Goal: Check status

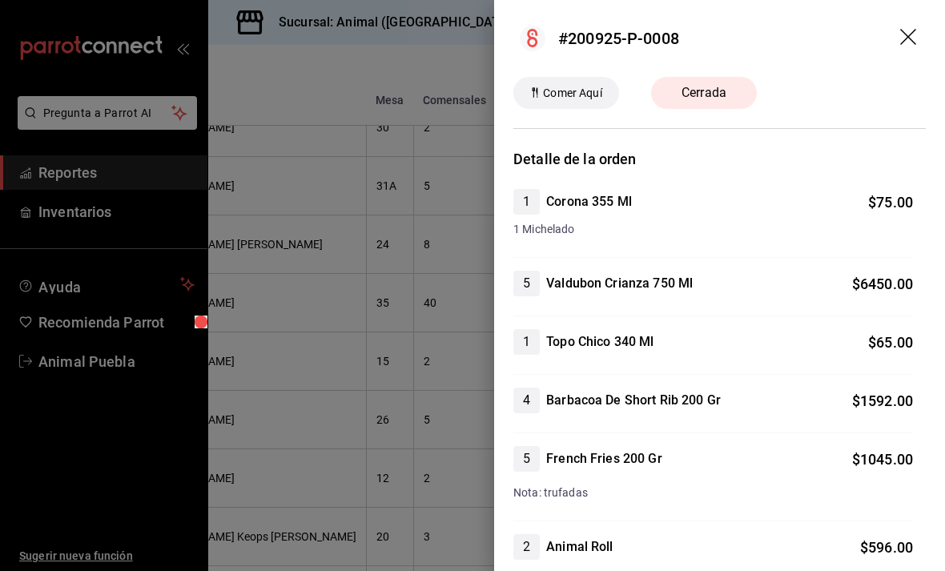
click at [907, 34] on icon "drag" at bounding box center [908, 37] width 16 height 16
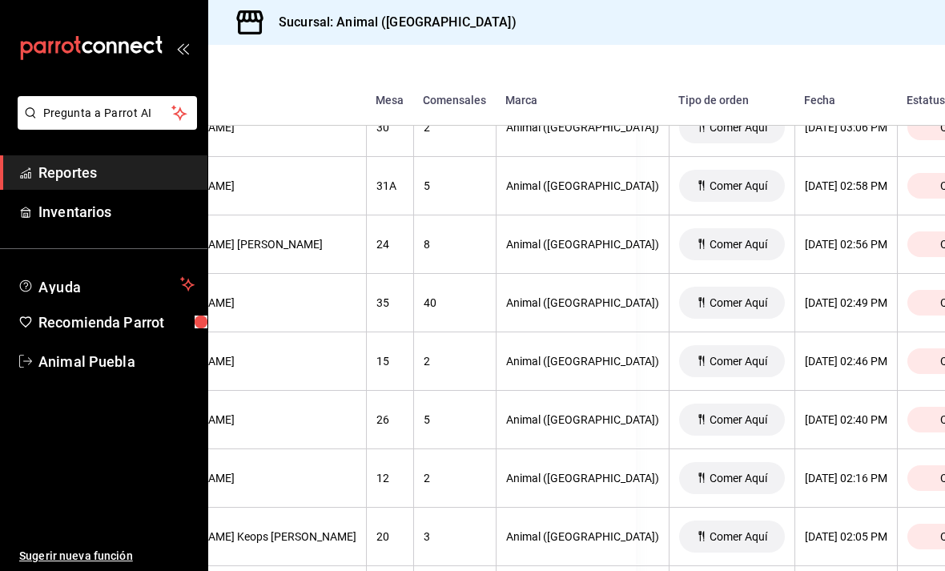
click at [907, 36] on div "Sucursal: Animal ([GEOGRAPHIC_DATA])" at bounding box center [576, 22] width 737 height 45
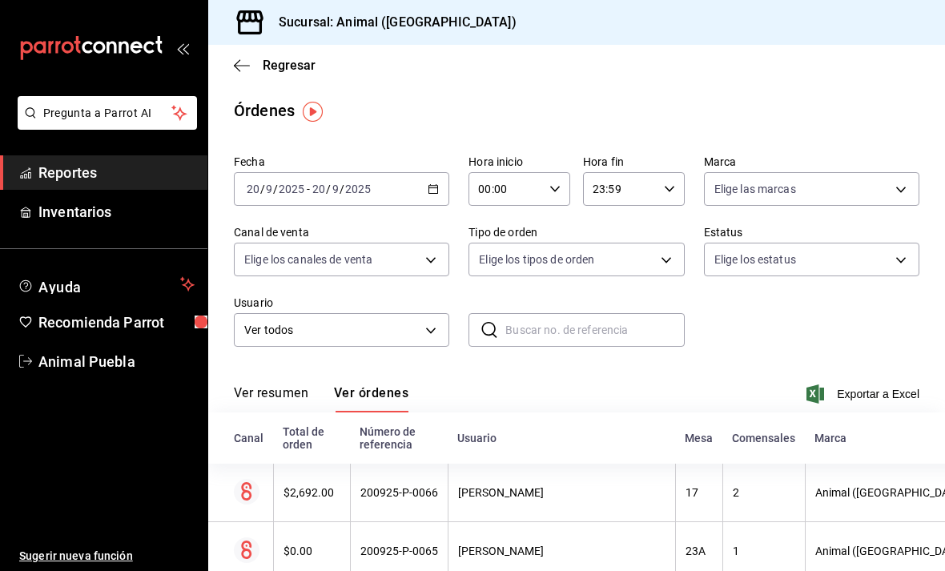
click at [432, 186] on \(Stroke\) "button" at bounding box center [434, 189] width 10 height 9
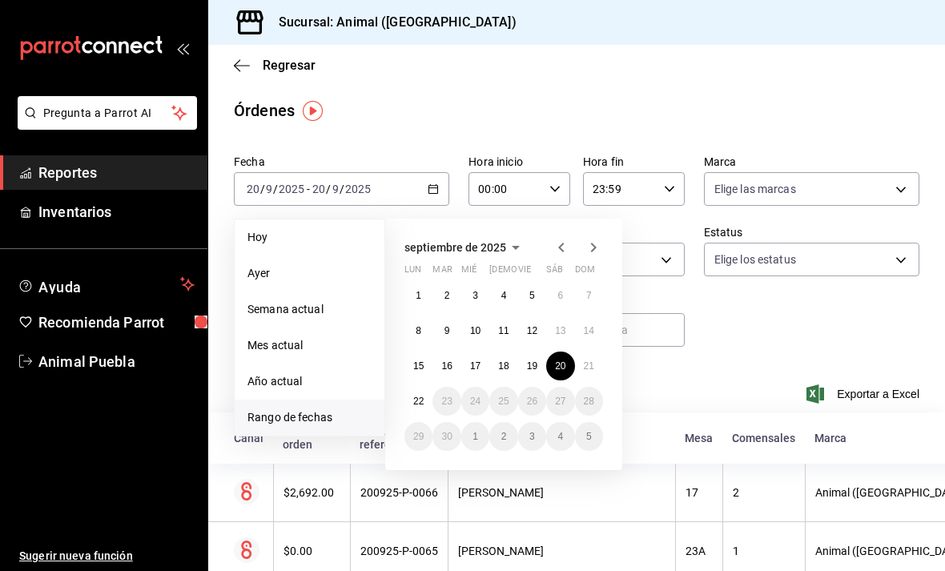
click at [529, 296] on button "5" at bounding box center [532, 295] width 28 height 29
click at [529, 295] on button "5" at bounding box center [532, 295] width 28 height 29
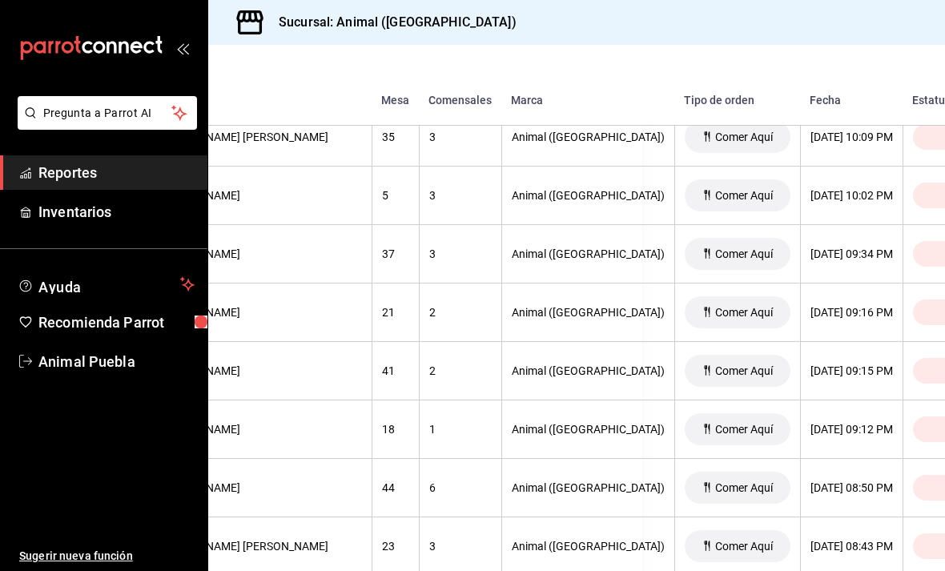
scroll to position [600, 302]
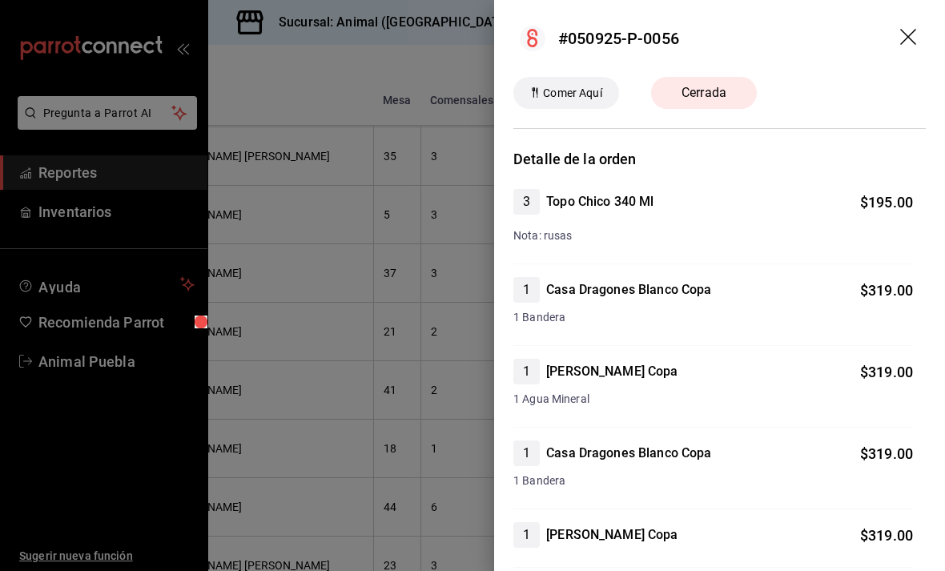
scroll to position [0, 0]
click at [910, 40] on icon "drag" at bounding box center [909, 38] width 19 height 19
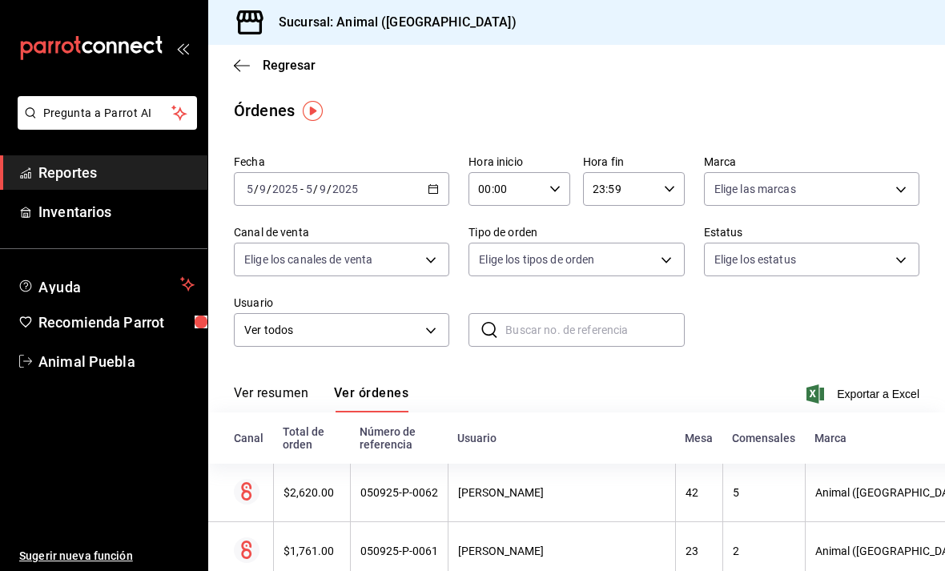
click at [236, 62] on icon "button" at bounding box center [242, 65] width 16 height 14
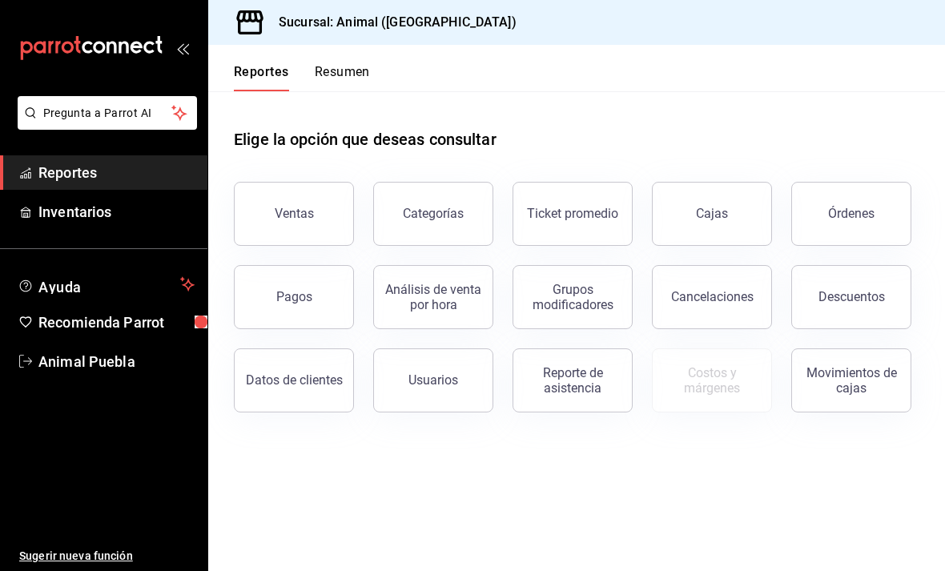
click at [176, 49] on icon "open_drawer_menu" at bounding box center [182, 48] width 13 height 13
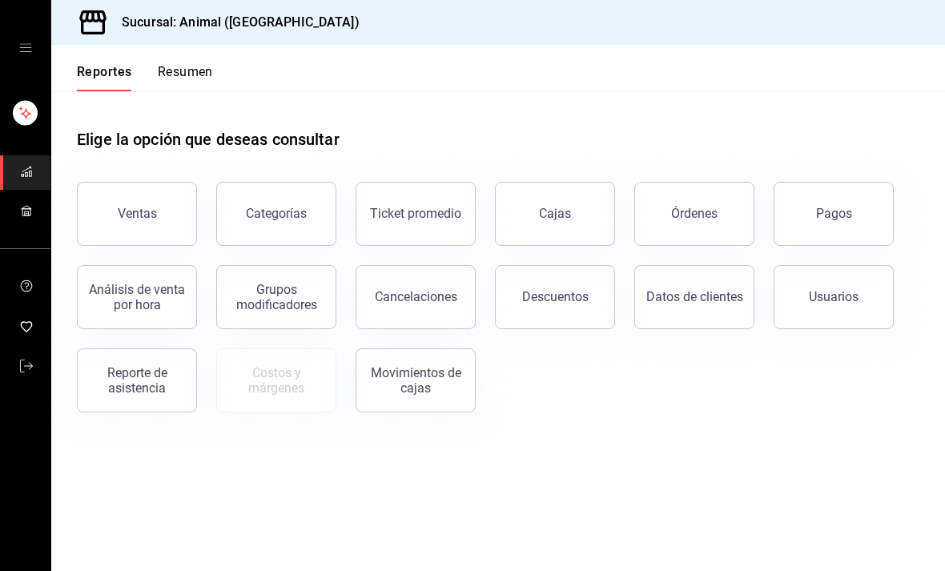
click at [22, 52] on icon "open drawer" at bounding box center [25, 48] width 13 height 13
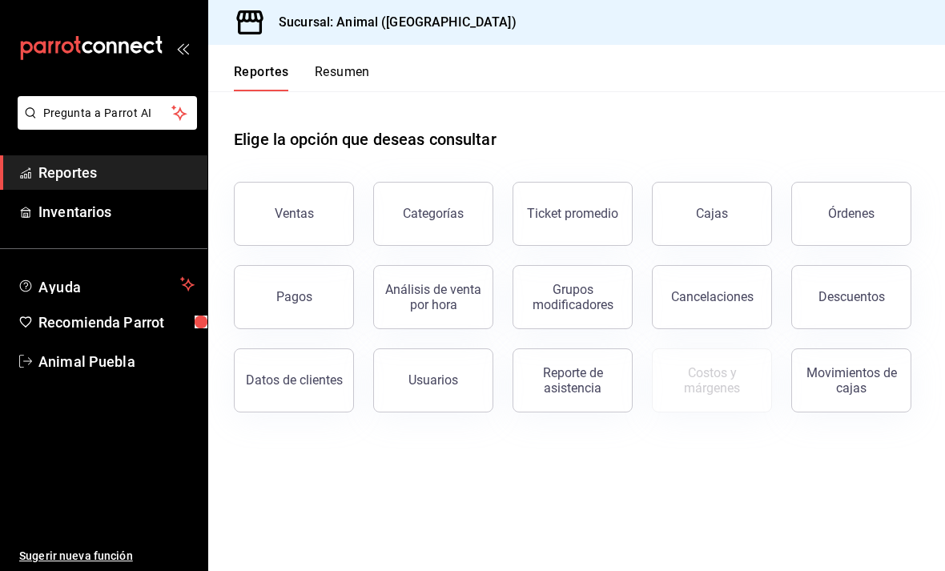
click at [52, 355] on span "Animal Puebla" at bounding box center [116, 362] width 156 height 22
